Goal: Use online tool/utility: Utilize a website feature to perform a specific function

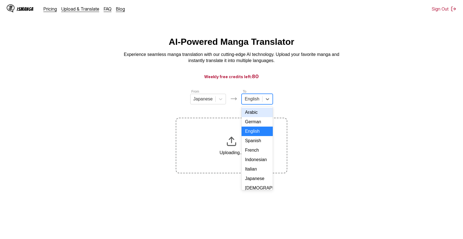
drag, startPoint x: 264, startPoint y: 102, endPoint x: 255, endPoint y: 138, distance: 36.8
click at [264, 102] on icon at bounding box center [267, 99] width 6 height 6
drag, startPoint x: 249, startPoint y: 156, endPoint x: 388, endPoint y: 115, distance: 144.2
click at [249, 155] on div "French" at bounding box center [256, 150] width 31 height 9
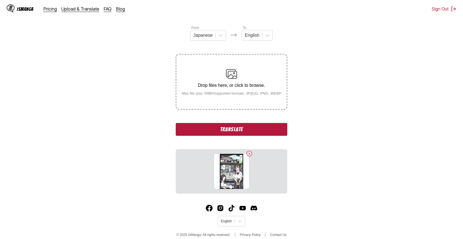
scroll to position [71, 0]
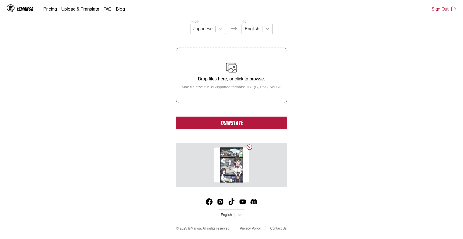
click at [269, 30] on icon at bounding box center [267, 29] width 6 height 6
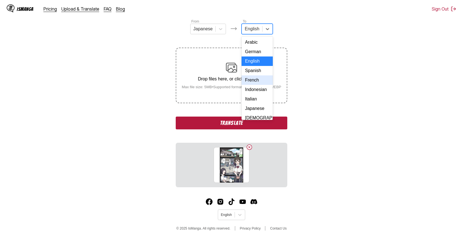
click at [250, 85] on div "French" at bounding box center [256, 80] width 31 height 9
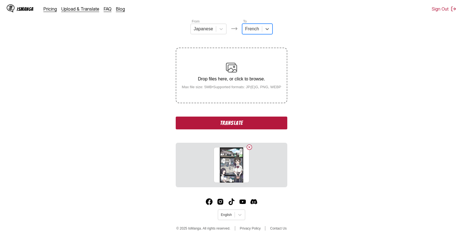
click at [236, 124] on button "Translate" at bounding box center [231, 123] width 111 height 13
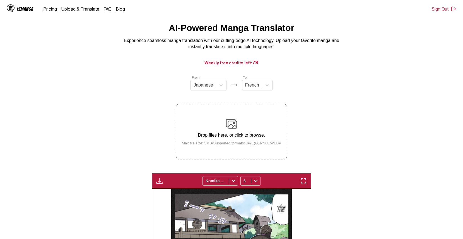
scroll to position [0, 0]
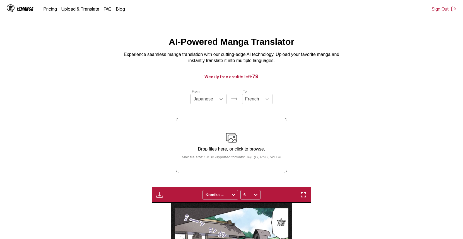
click at [216, 99] on div at bounding box center [221, 99] width 10 height 10
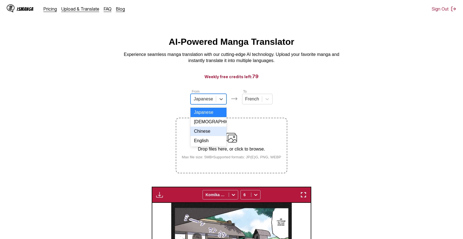
click at [200, 136] on div "Chinese" at bounding box center [208, 131] width 36 height 9
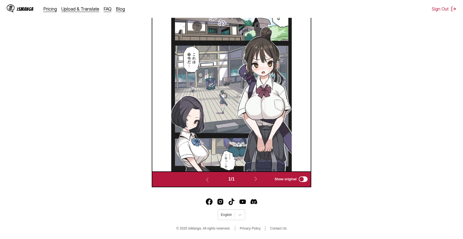
scroll to position [14, 0]
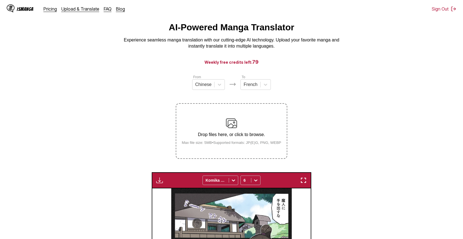
click at [342, 125] on section "From Chinese To French Drop files here, or click to browse. Max file size: 5MB …" at bounding box center [231, 229] width 454 height 311
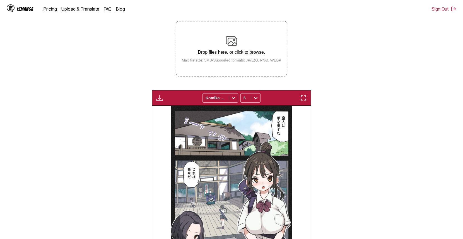
scroll to position [114, 0]
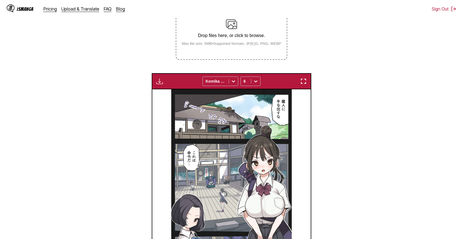
drag, startPoint x: 213, startPoint y: 115, endPoint x: 196, endPoint y: 110, distance: 17.3
click at [196, 110] on img at bounding box center [231, 179] width 120 height 181
click at [159, 84] on img "button" at bounding box center [159, 81] width 7 height 7
click at [79, 77] on section "From Chinese To French Drop files here, or click to browse. Max file size: 5MB …" at bounding box center [231, 130] width 454 height 311
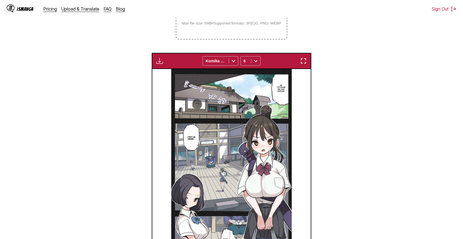
scroll to position [64, 0]
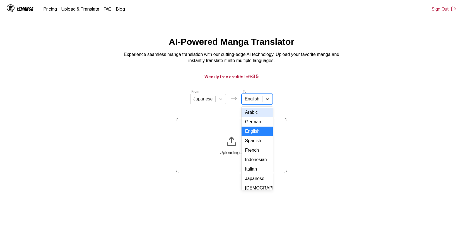
drag, startPoint x: 266, startPoint y: 101, endPoint x: 258, endPoint y: 145, distance: 44.5
click at [266, 101] on icon at bounding box center [267, 99] width 6 height 6
click at [259, 155] on div "French" at bounding box center [256, 150] width 31 height 9
